Goal: Check status: Check status

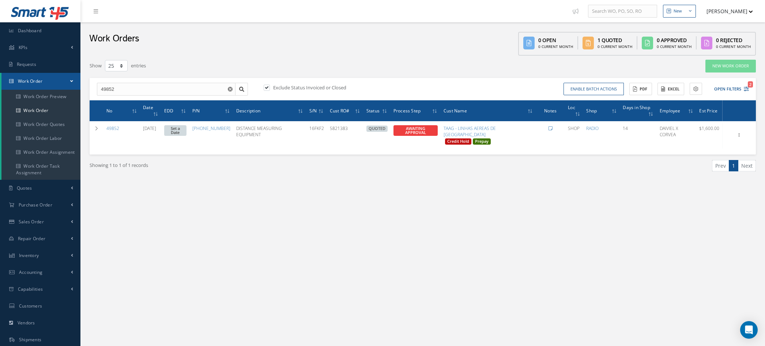
select select "25"
click at [128, 87] on input "49852" at bounding box center [166, 89] width 139 height 13
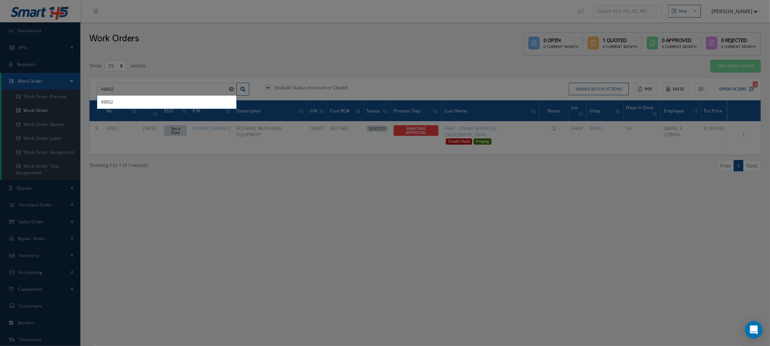
drag, startPoint x: 43, startPoint y: 116, endPoint x: 43, endPoint y: 110, distance: 6.2
click at [43, 110] on body "Smart 145 Dashboard KPIs Work Order Accounting Requests Work Order Work Order P…" at bounding box center [385, 173] width 770 height 346
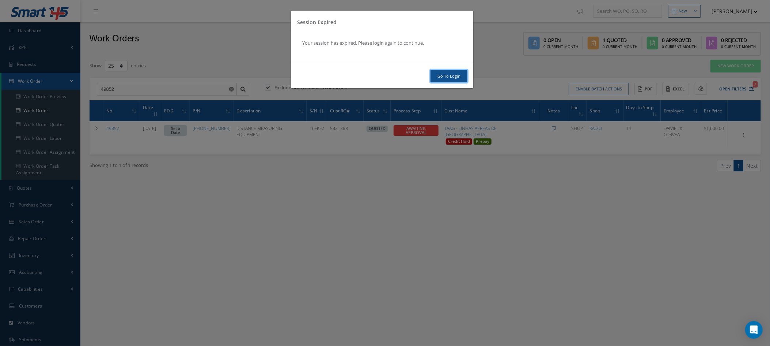
click at [446, 75] on link "Go To Login" at bounding box center [449, 76] width 37 height 13
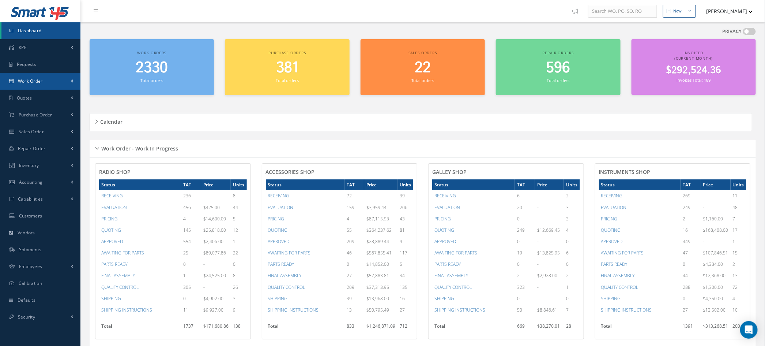
click at [38, 83] on span "Work Order" at bounding box center [30, 81] width 25 height 6
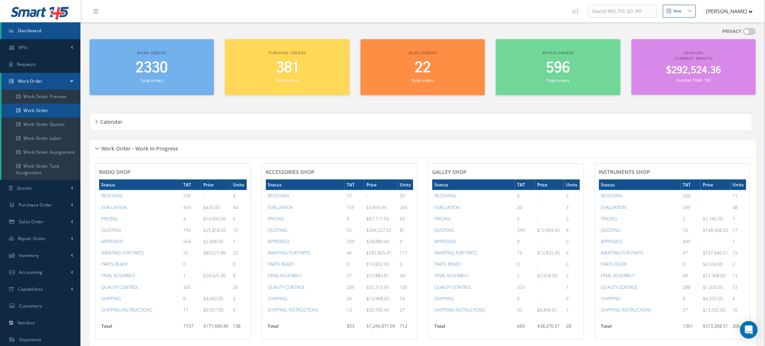
click at [37, 111] on link "Work Order" at bounding box center [40, 110] width 79 height 14
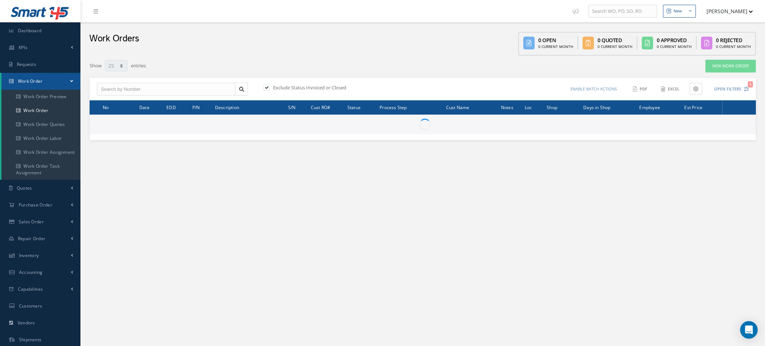
select select "25"
type input "All Work Request"
type input "All Work Performed"
type input "All Status"
type input "WO Part Status"
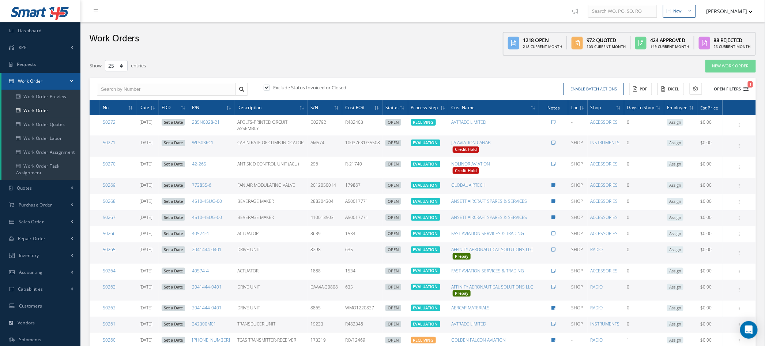
click at [744, 84] on button "Open Filters 1" at bounding box center [728, 89] width 41 height 12
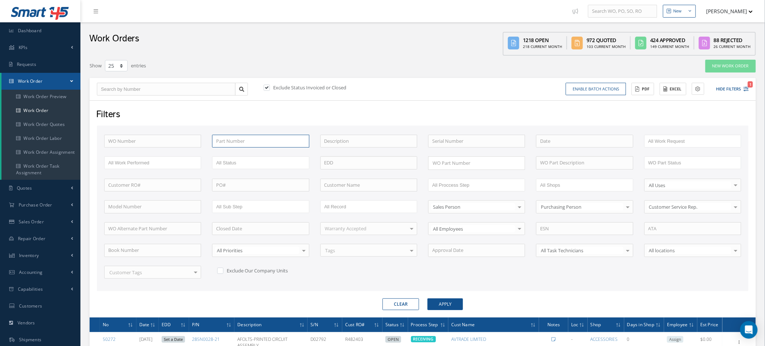
click at [248, 142] on input "text" at bounding box center [260, 141] width 97 height 13
type input "H150AKM1"
click at [239, 156] on div "H150AKM1" at bounding box center [260, 153] width 89 height 7
click at [432, 299] on button "Apply" at bounding box center [444, 304] width 35 height 12
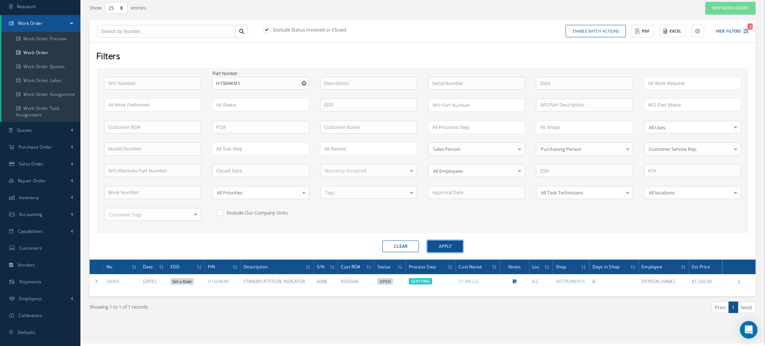
scroll to position [69, 0]
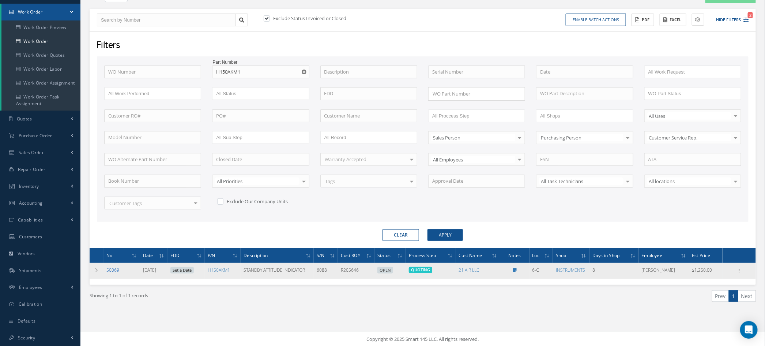
click at [112, 268] on link "50069" at bounding box center [112, 270] width 13 height 6
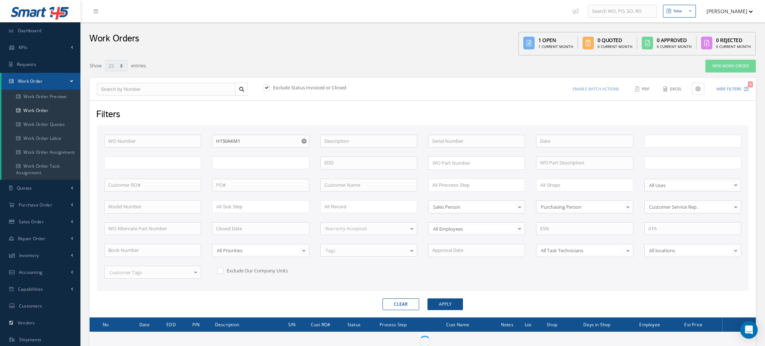
select select "25"
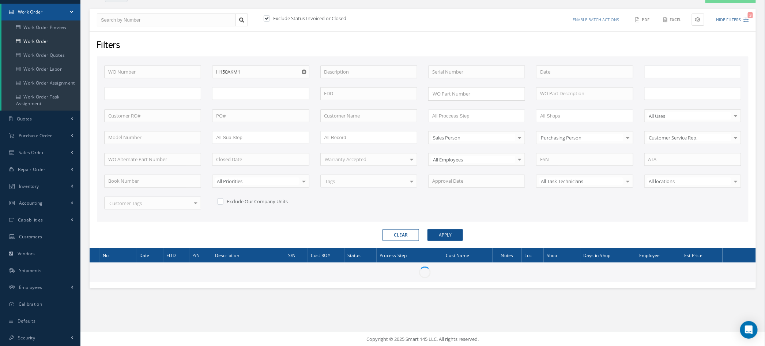
type input "All Work Request"
type input "All Work Performed"
type input "All Status"
type input "WO Part Status"
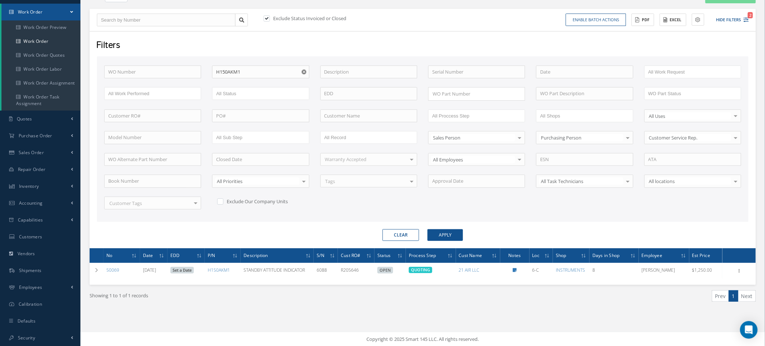
click at [537, 208] on div "WO Number Part Number H150AKM1 Description Serial Number - BENCH CHECK CALIBRAT…" at bounding box center [423, 141] width 648 height 152
click at [333, 316] on div "Showing 1 to 1 of 1 records Prev 1 Next" at bounding box center [422, 301] width 677 height 35
